Goal: Navigation & Orientation: Go to known website

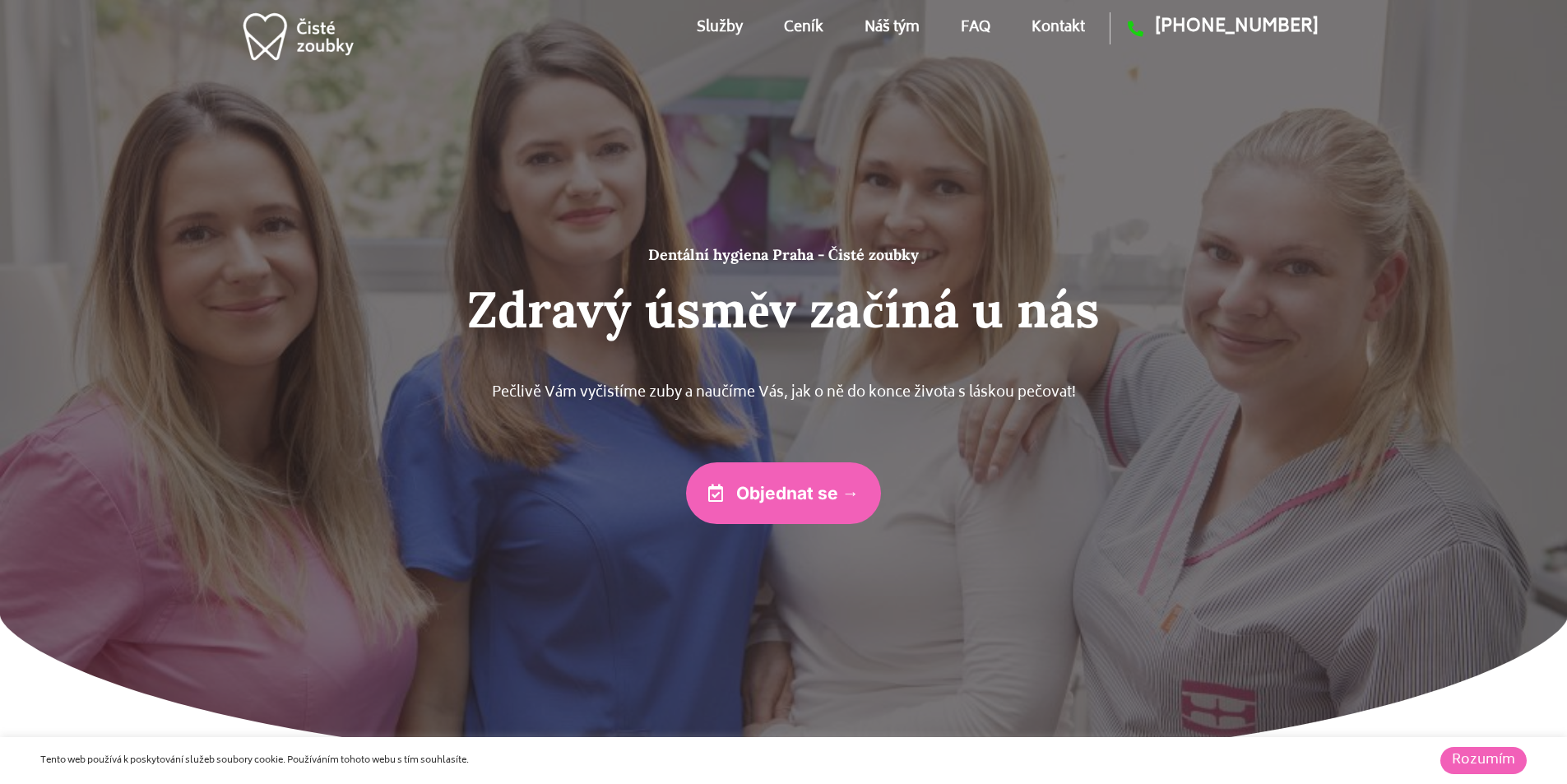
click at [318, 41] on img at bounding box center [298, 36] width 116 height 66
click at [324, 33] on img at bounding box center [298, 36] width 116 height 66
